Goal: Transaction & Acquisition: Purchase product/service

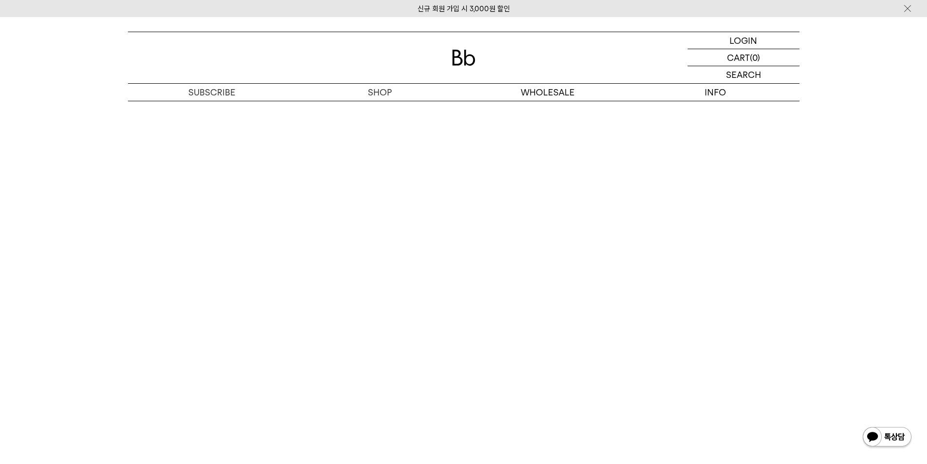
scroll to position [2514, 0]
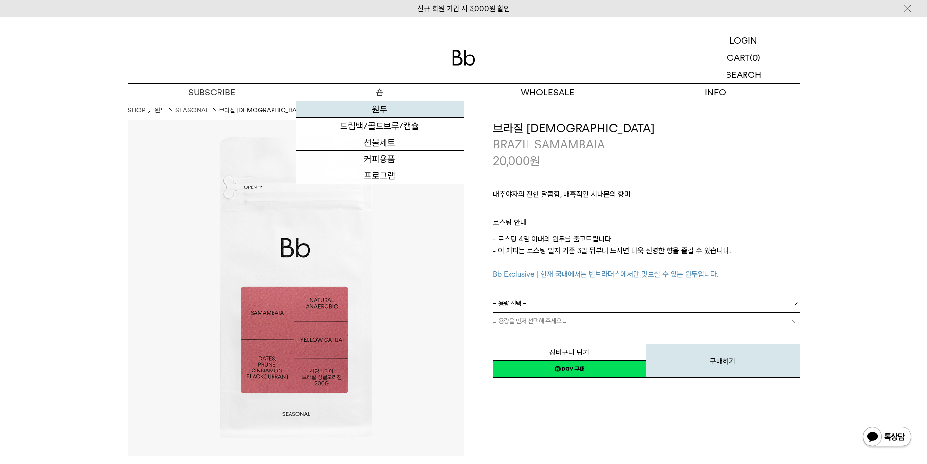
click at [381, 112] on link "원두" at bounding box center [380, 109] width 168 height 17
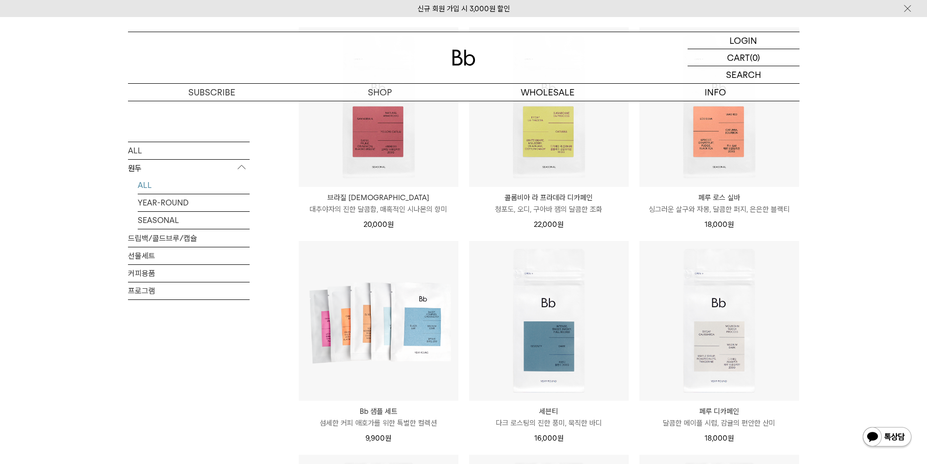
scroll to position [316, 0]
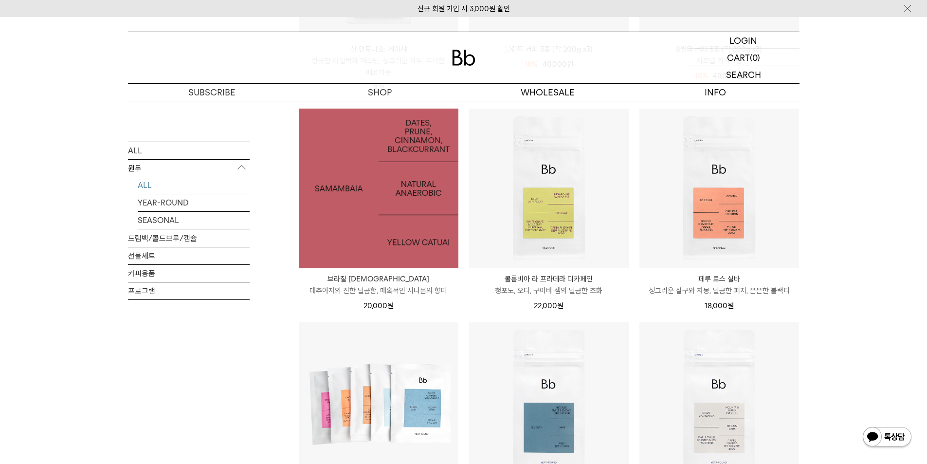
click at [421, 247] on img at bounding box center [379, 189] width 160 height 160
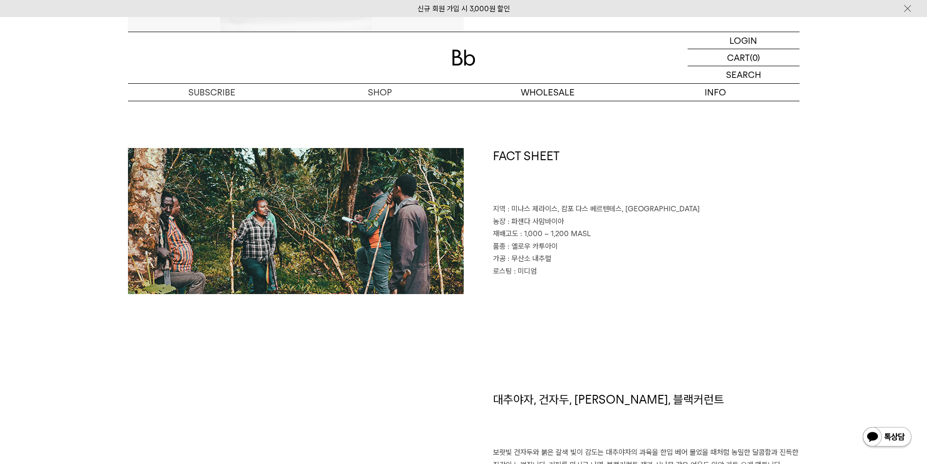
drag, startPoint x: 28, startPoint y: 279, endPoint x: 22, endPoint y: 173, distance: 105.7
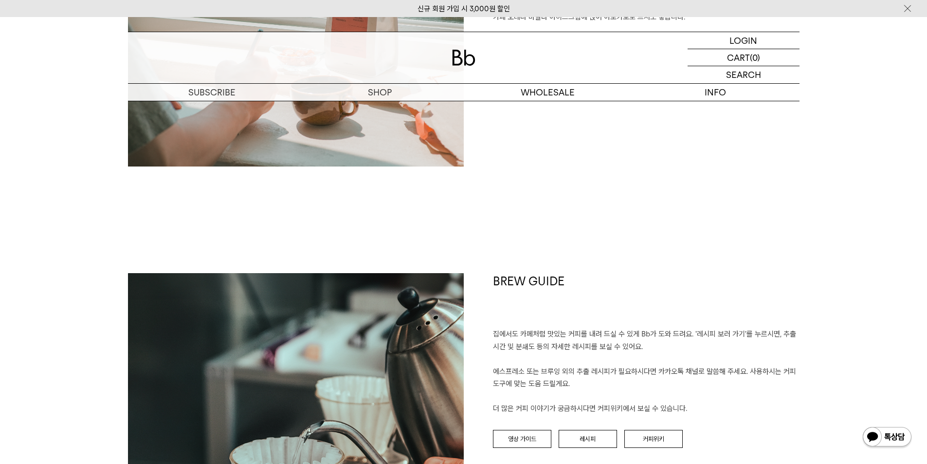
scroll to position [1378, 0]
